Goal: Task Accomplishment & Management: Manage account settings

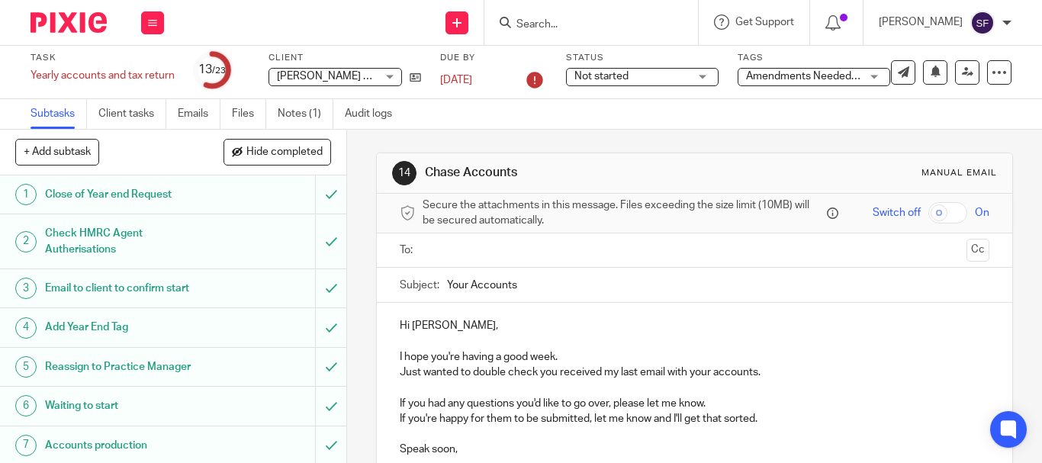
paste input "business.estagraaett@gmail.com"
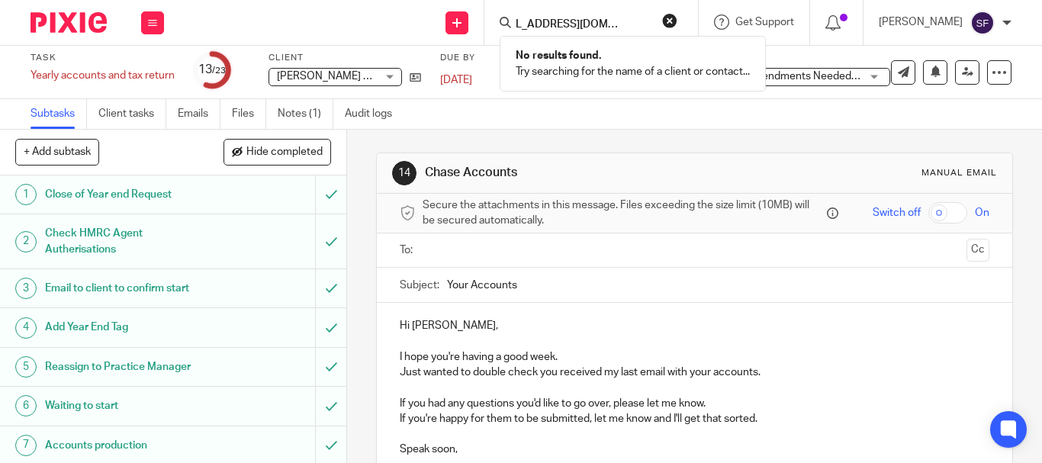
type input "business.estagraaett@gmail.com"
click at [162, 31] on button at bounding box center [152, 22] width 23 height 23
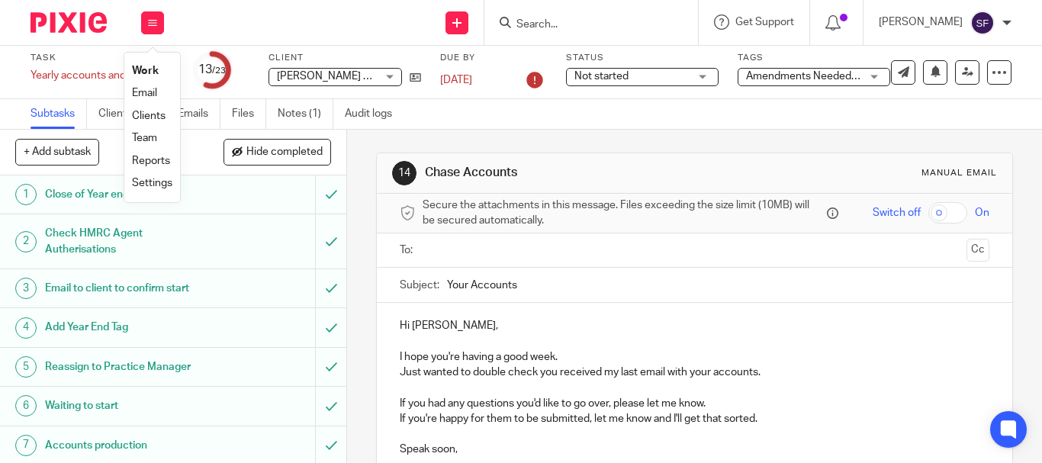
click at [150, 71] on link "Work" at bounding box center [145, 71] width 27 height 11
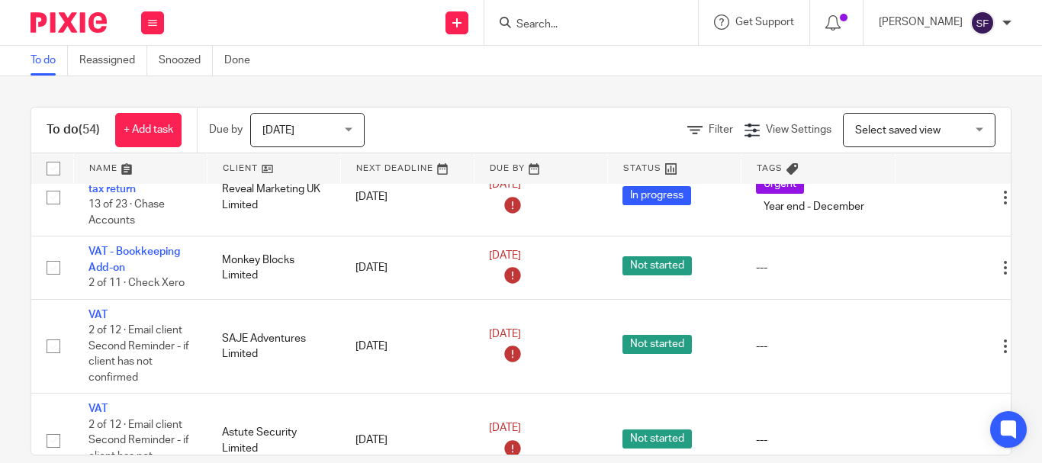
scroll to position [2212, 0]
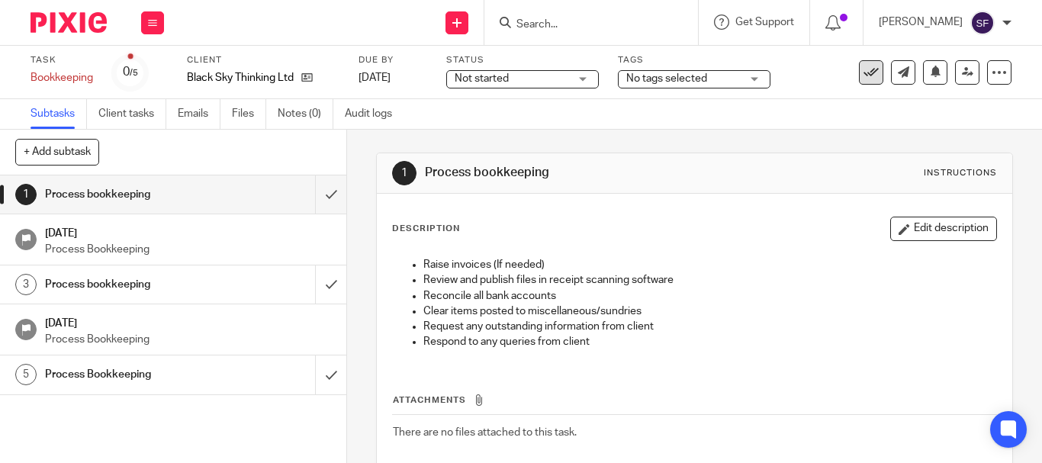
click at [859, 83] on button at bounding box center [871, 72] width 24 height 24
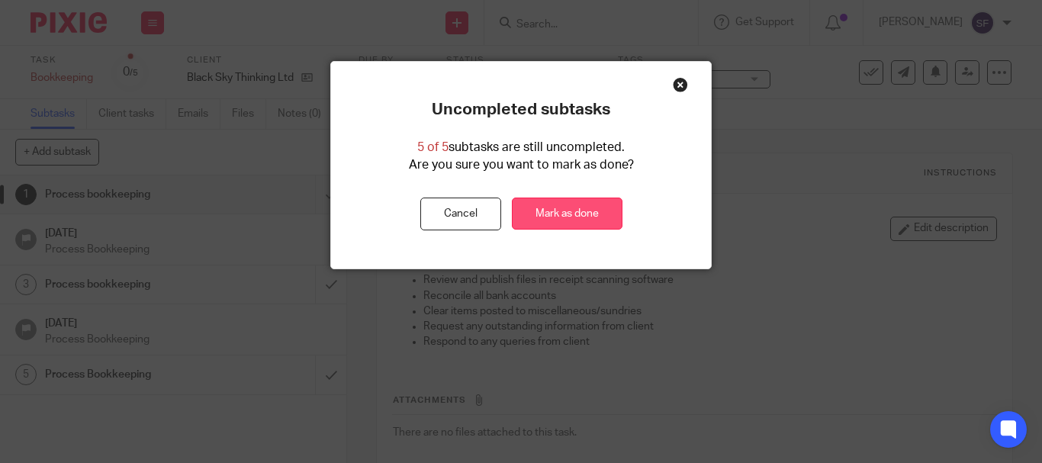
click at [595, 206] on link "Mark as done" at bounding box center [567, 214] width 111 height 33
